Goal: Contribute content: Add original content to the website for others to see

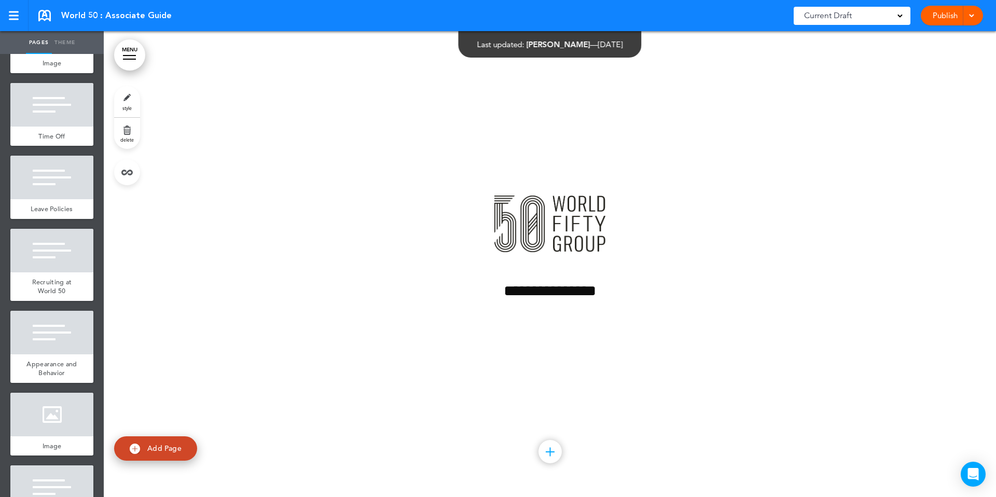
scroll to position [1559, 0]
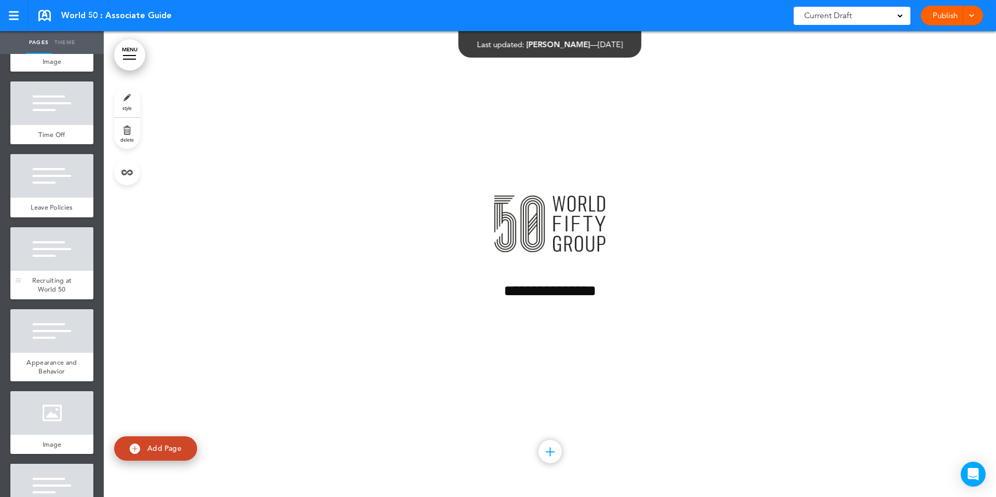
click at [56, 286] on span "Recruiting at World 50" at bounding box center [52, 285] width 40 height 18
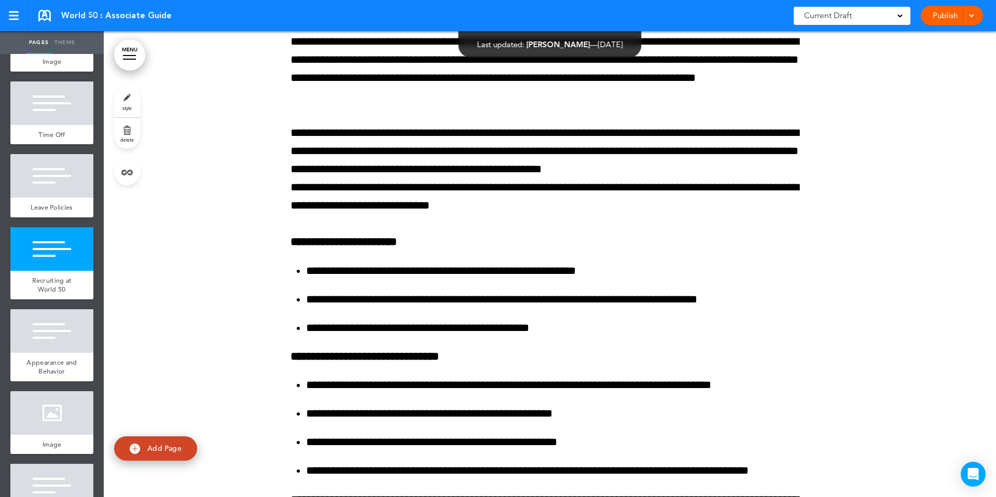
scroll to position [34533, 0]
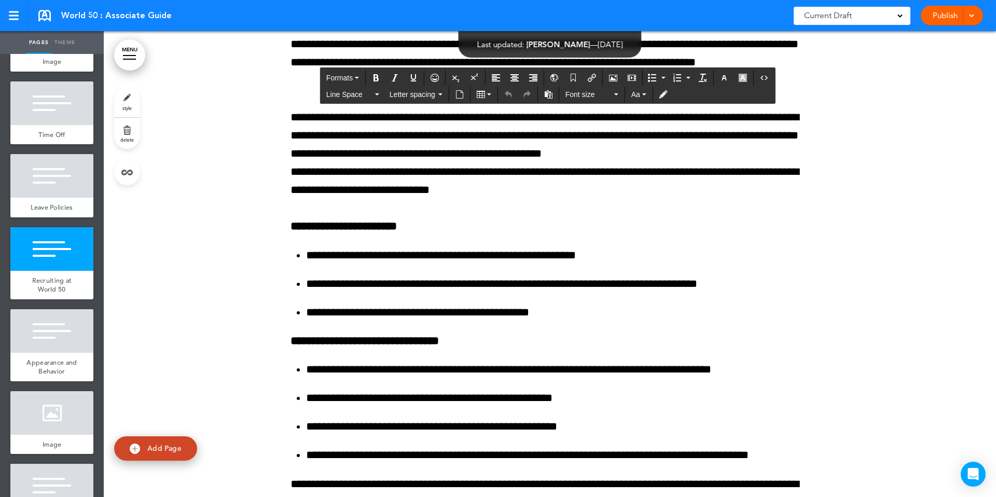
drag, startPoint x: 292, startPoint y: 212, endPoint x: 643, endPoint y: 216, distance: 350.3
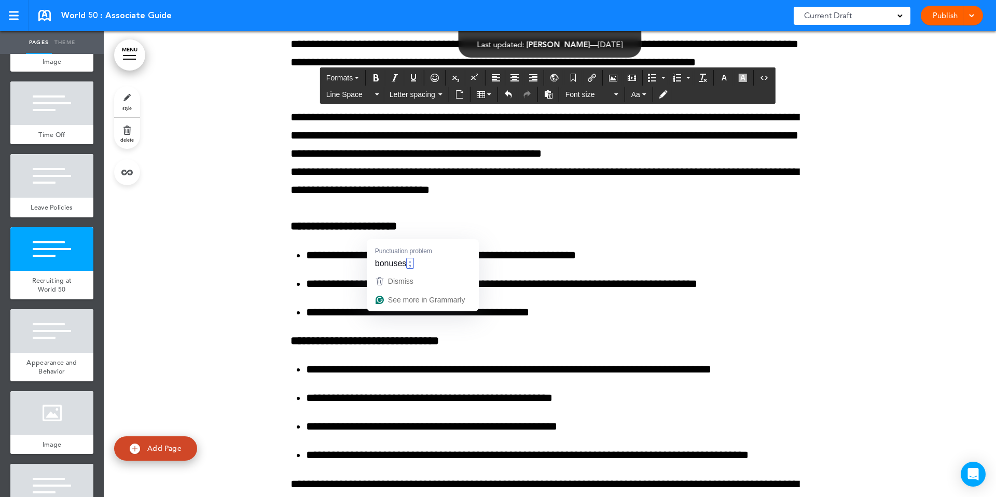
drag, startPoint x: 424, startPoint y: 231, endPoint x: 430, endPoint y: 234, distance: 7.0
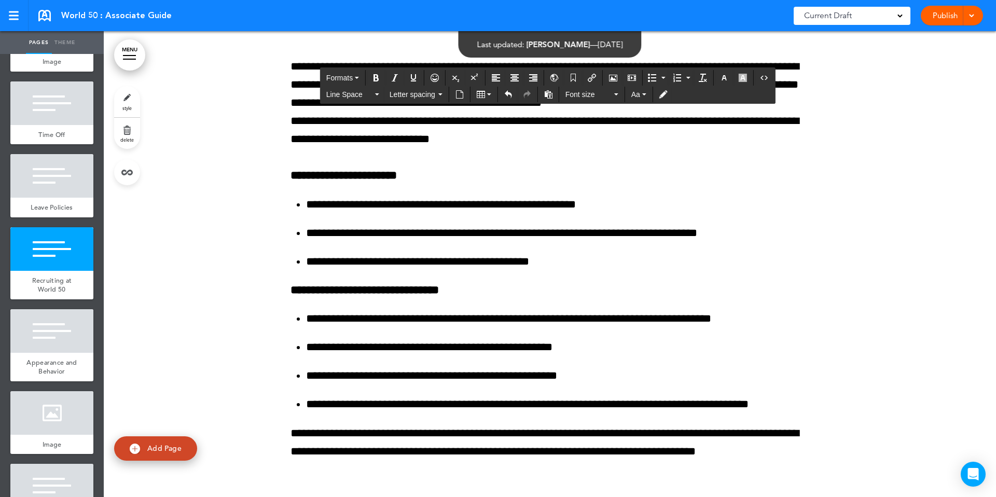
scroll to position [34590, 0]
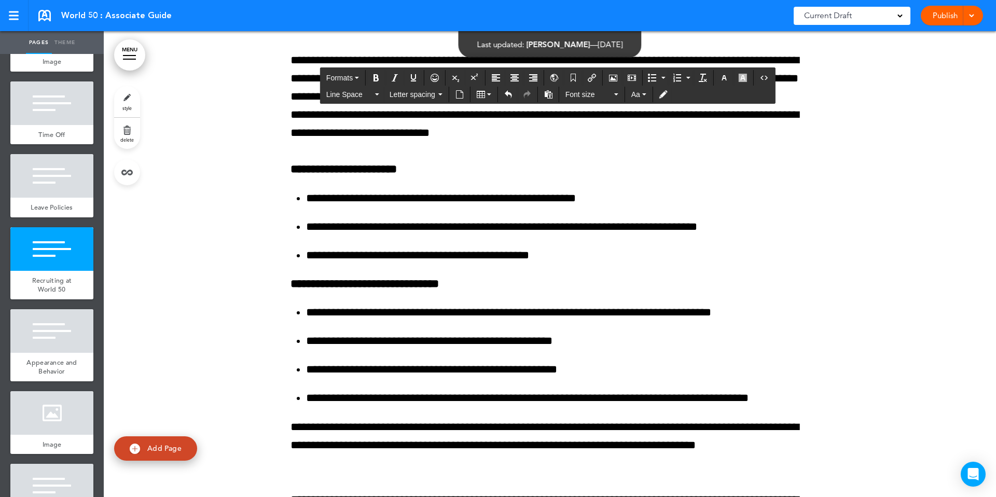
click at [974, 17] on span at bounding box center [971, 14] width 7 height 7
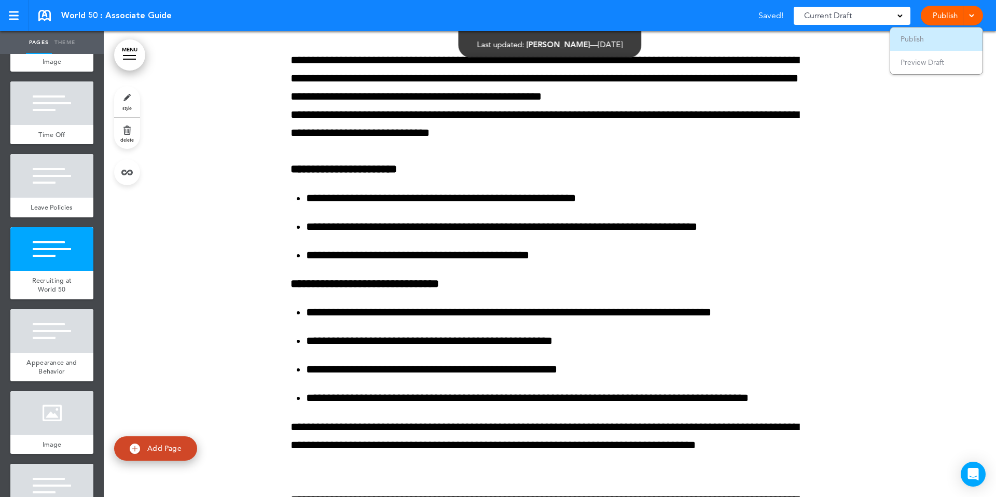
click at [916, 37] on span "Publish" at bounding box center [912, 38] width 23 height 9
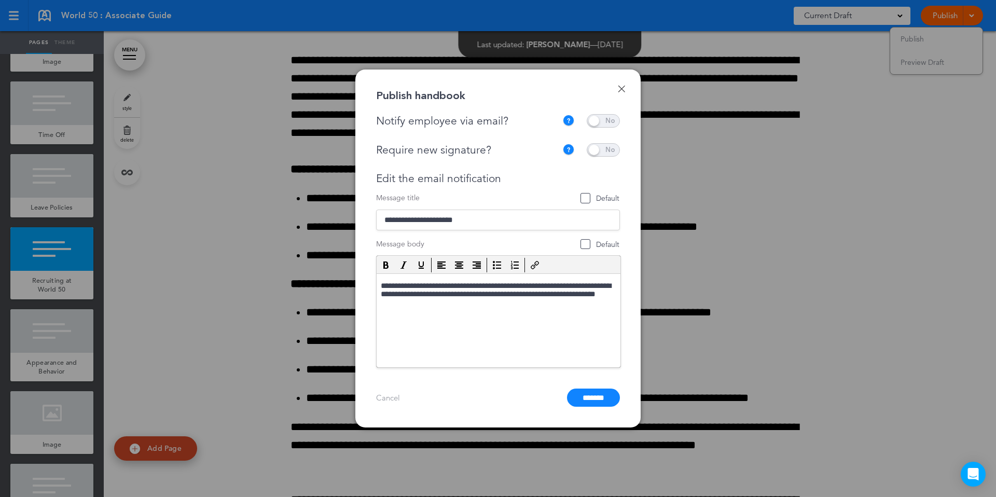
click at [595, 121] on span at bounding box center [603, 120] width 33 height 13
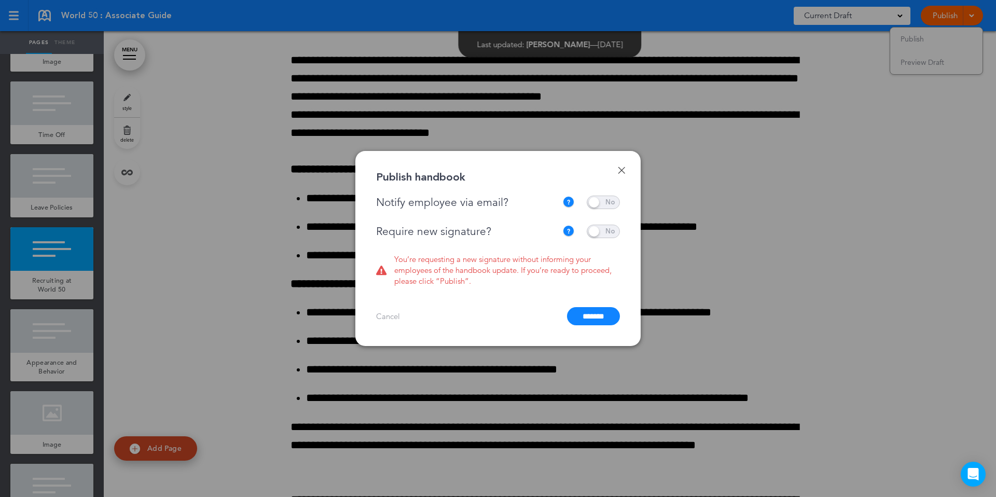
click at [597, 233] on span at bounding box center [603, 231] width 33 height 13
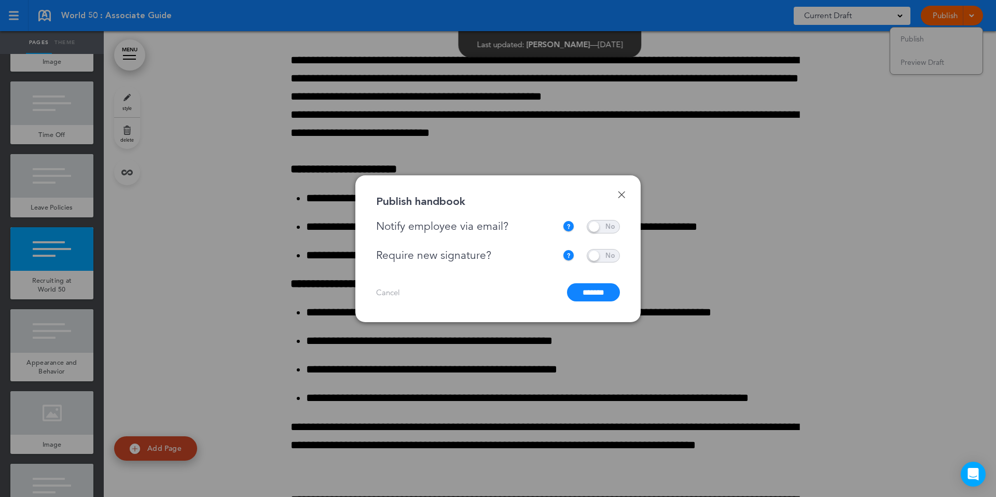
click at [589, 294] on input "*******" at bounding box center [593, 292] width 53 height 18
